Goal: Transaction & Acquisition: Purchase product/service

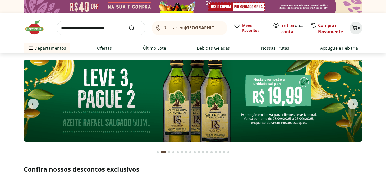
drag, startPoint x: 289, startPoint y: 25, endPoint x: 220, endPoint y: 14, distance: 69.8
click at [289, 25] on link "Entrar" at bounding box center [287, 25] width 13 height 6
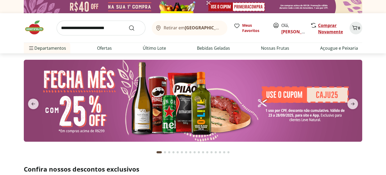
click at [326, 32] on link "Comprar Novamente" at bounding box center [330, 28] width 25 height 12
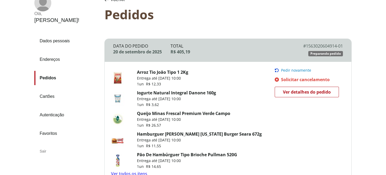
scroll to position [53, 0]
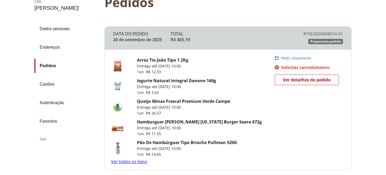
click at [295, 58] on span "Pedir novamente" at bounding box center [296, 58] width 30 height 4
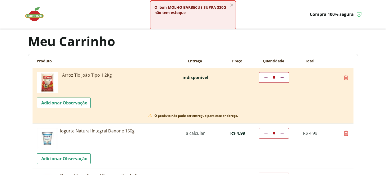
click at [346, 78] on icon at bounding box center [346, 77] width 6 height 6
type input "*"
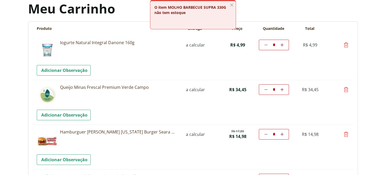
scroll to position [79, 0]
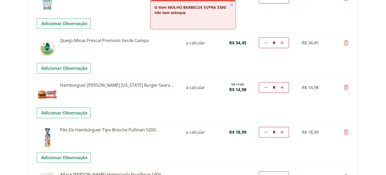
click at [346, 89] on icon at bounding box center [346, 87] width 6 height 6
type input "*"
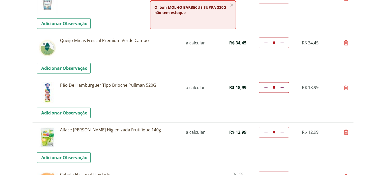
click at [345, 86] on icon at bounding box center [346, 87] width 6 height 6
type input "*"
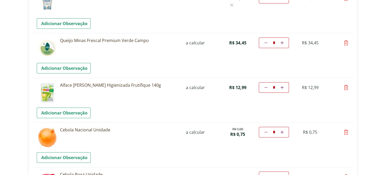
click at [347, 87] on icon at bounding box center [346, 87] width 6 height 6
type input "*"
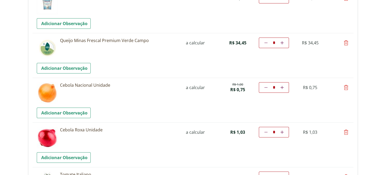
click at [347, 87] on icon at bounding box center [346, 87] width 6 height 6
type input "*"
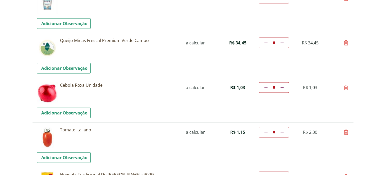
click at [345, 86] on icon at bounding box center [346, 87] width 6 height 6
type input "*"
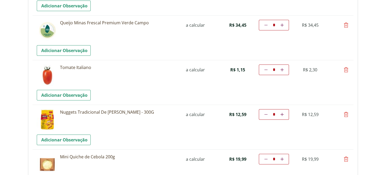
scroll to position [106, 0]
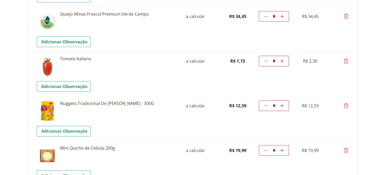
click at [345, 105] on icon at bounding box center [346, 106] width 6 height 6
type input "*"
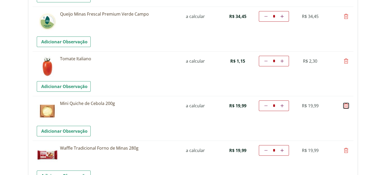
click at [346, 106] on icon at bounding box center [346, 106] width 6 height 6
type input "*"
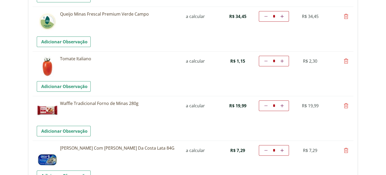
click at [346, 105] on icon at bounding box center [346, 106] width 6 height 6
type input "*"
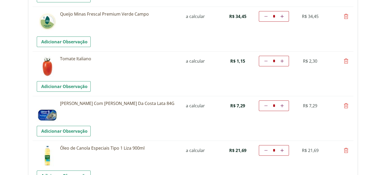
click at [345, 106] on icon at bounding box center [346, 106] width 6 height 6
type input "*"
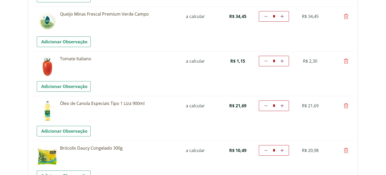
click at [348, 105] on icon at bounding box center [346, 106] width 6 height 6
type input "*"
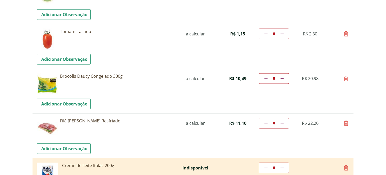
scroll to position [158, 0]
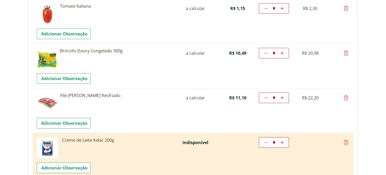
click at [347, 97] on icon at bounding box center [346, 98] width 6 height 6
type input "*"
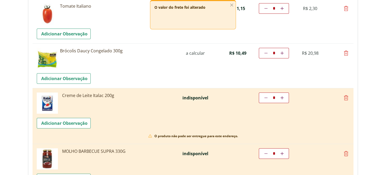
click at [347, 98] on icon at bounding box center [346, 98] width 6 height 6
type input "*"
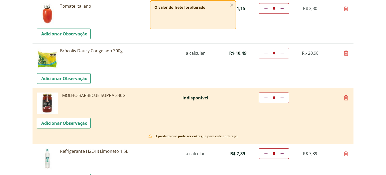
click at [346, 97] on icon at bounding box center [346, 98] width 6 height 6
type input "*"
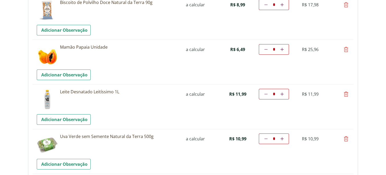
scroll to position [476, 0]
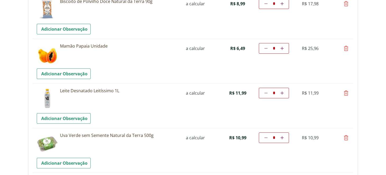
click at [347, 91] on icon at bounding box center [346, 93] width 6 height 6
type input "*"
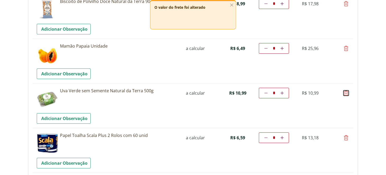
click at [345, 91] on icon at bounding box center [346, 93] width 6 height 6
type input "*"
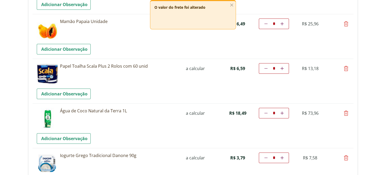
scroll to position [502, 0]
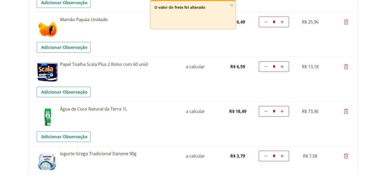
click at [346, 66] on icon at bounding box center [346, 66] width 6 height 6
type input "*"
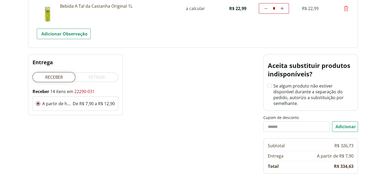
scroll to position [660, 0]
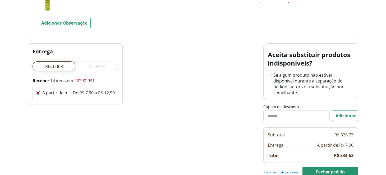
click at [281, 110] on input "Cupom de desconto" at bounding box center [296, 115] width 66 height 11
type input "******"
click at [339, 110] on button "Adicionar" at bounding box center [345, 115] width 26 height 11
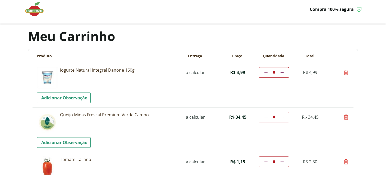
scroll to position [0, 0]
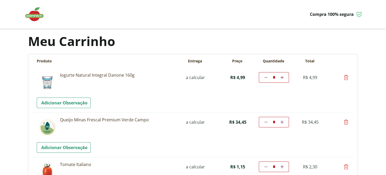
click at [40, 15] on img at bounding box center [37, 14] width 26 height 16
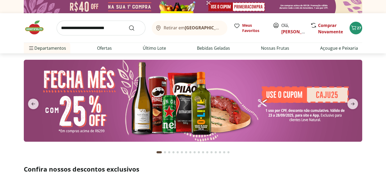
type input "*"
click at [355, 30] on icon "Carrinho" at bounding box center [353, 28] width 6 height 6
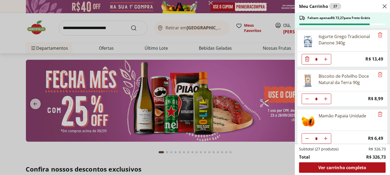
scroll to position [435, 0]
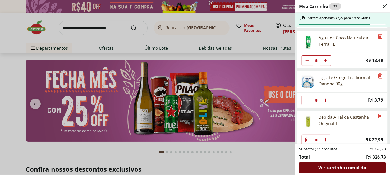
click at [346, 169] on span "Ver carrinho completo" at bounding box center [342, 167] width 48 height 4
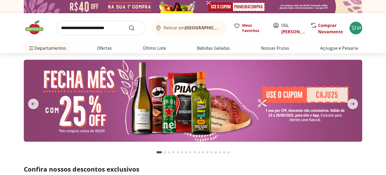
click at [115, 99] on img at bounding box center [193, 101] width 338 height 82
click at [191, 103] on img at bounding box center [193, 101] width 338 height 82
click at [269, 96] on img at bounding box center [193, 101] width 338 height 82
click at [355, 27] on icon "Carrinho" at bounding box center [353, 28] width 6 height 6
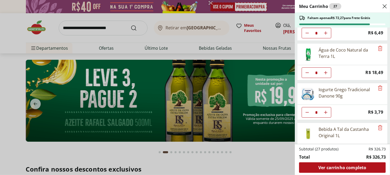
scroll to position [435, 0]
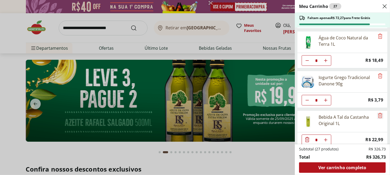
click at [377, 112] on icon "Remove" at bounding box center [380, 115] width 6 height 6
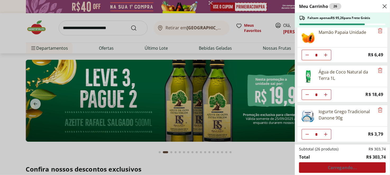
scroll to position [395, 0]
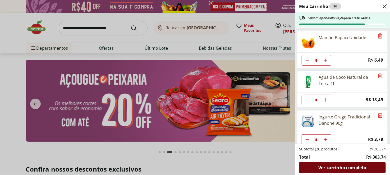
click at [330, 166] on span "Ver carrinho completo" at bounding box center [342, 167] width 48 height 4
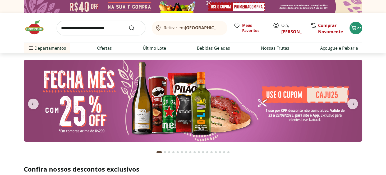
click at [276, 97] on img at bounding box center [193, 101] width 338 height 82
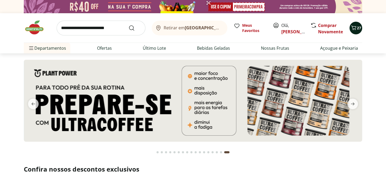
click at [353, 25] on icon "Carrinho" at bounding box center [353, 28] width 6 height 6
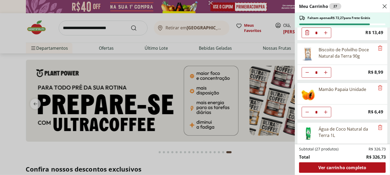
scroll to position [395, 0]
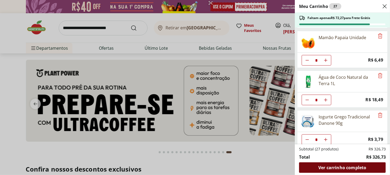
click at [337, 169] on span "Ver carrinho completo" at bounding box center [342, 167] width 48 height 4
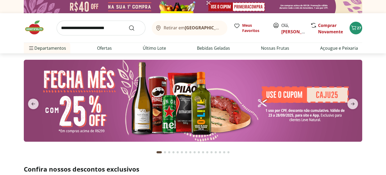
click at [235, 48] on ul "Departamentos Nossa Marca Nossa Marca Ver tudo do departamento Açougue & Peixar…" at bounding box center [193, 48] width 338 height 11
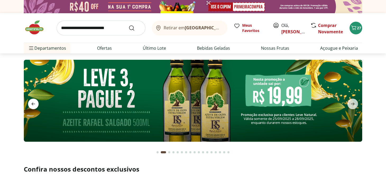
click at [29, 101] on span "previous" at bounding box center [33, 104] width 11 height 11
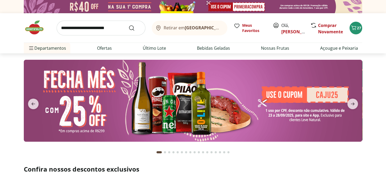
click at [323, 80] on img at bounding box center [193, 101] width 338 height 82
click at [318, 94] on img at bounding box center [193, 101] width 338 height 82
click at [355, 25] on icon "Carrinho" at bounding box center [353, 28] width 6 height 6
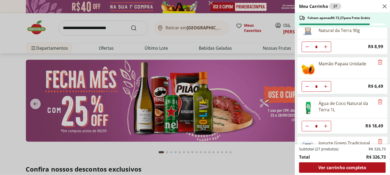
scroll to position [395, 0]
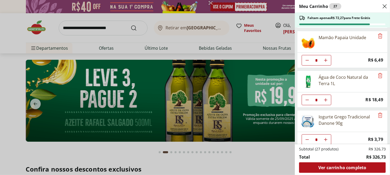
click at [325, 98] on icon "Aumentar Quantidade" at bounding box center [325, 100] width 4 height 4
click at [327, 98] on icon "Aumentar Quantidade" at bounding box center [325, 100] width 4 height 4
click at [325, 95] on button "Aumentar Quantidade" at bounding box center [325, 100] width 11 height 11
type input "*"
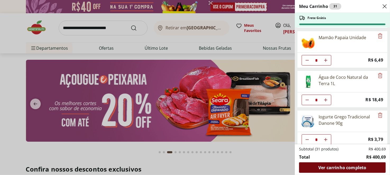
click at [361, 165] on span "Ver carrinho completo" at bounding box center [342, 167] width 48 height 4
